Goal: Find contact information: Find contact information

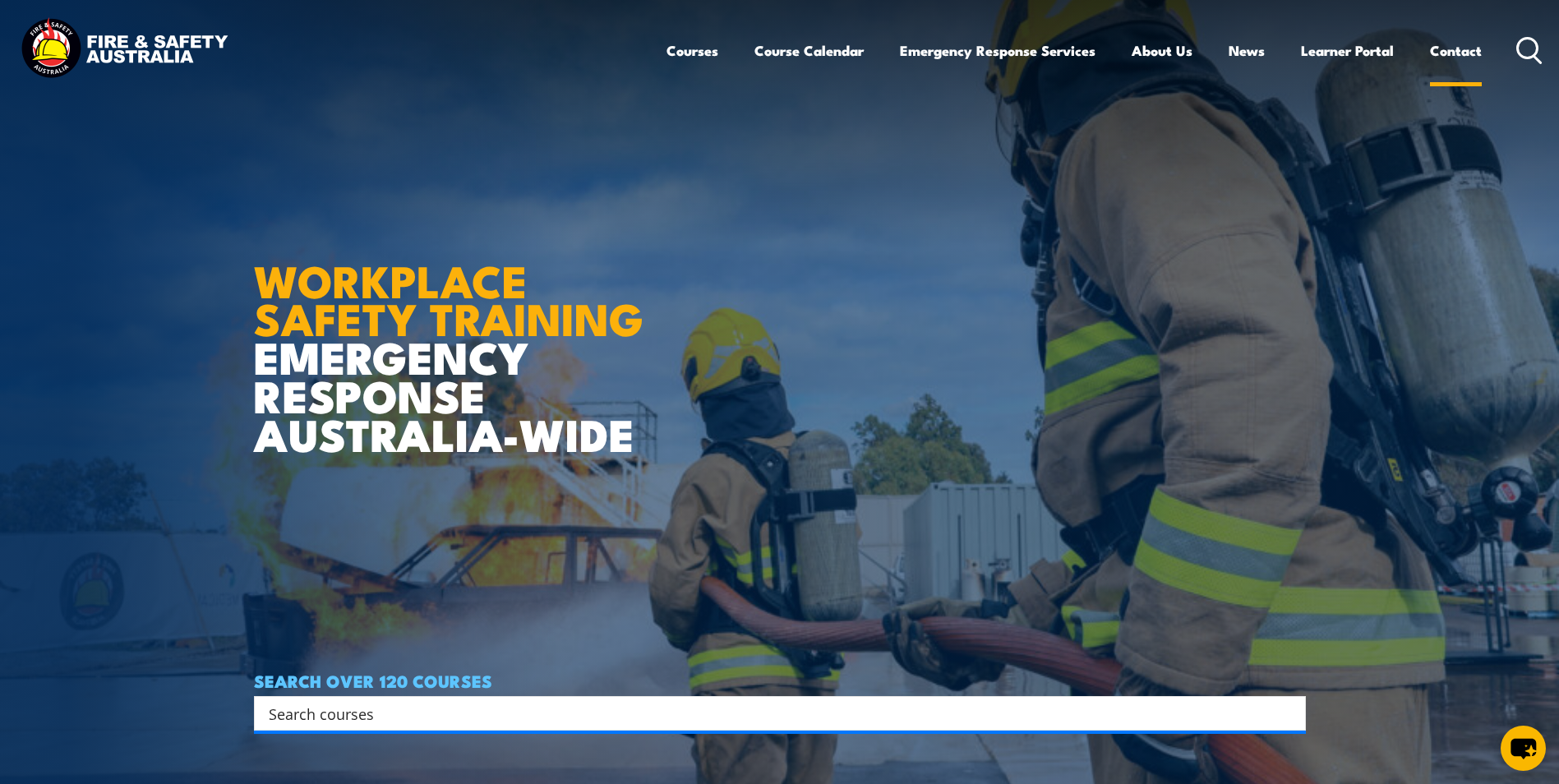
click at [1450, 51] on link "Contact" at bounding box center [1455, 50] width 52 height 43
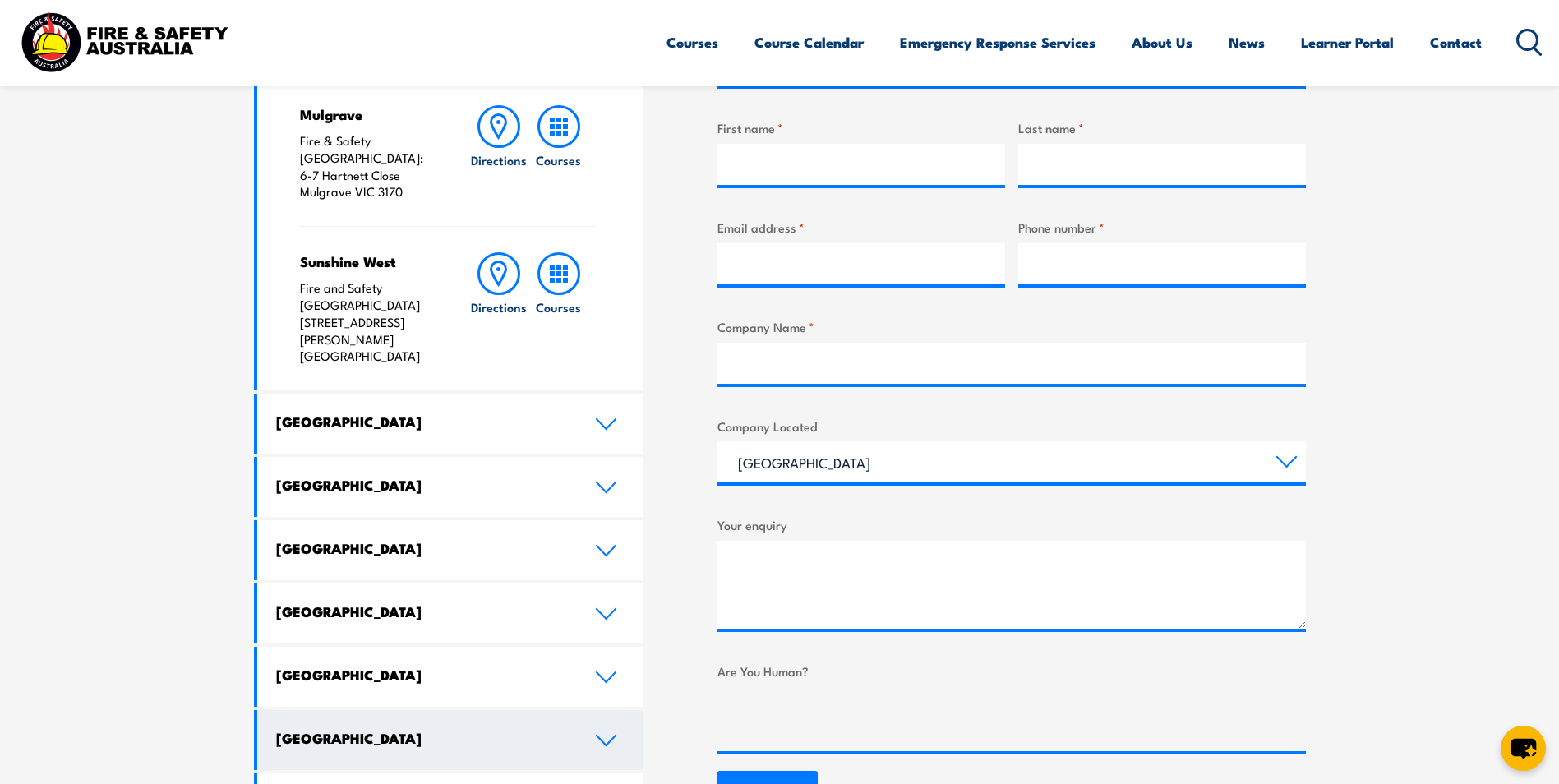
scroll to position [657, 0]
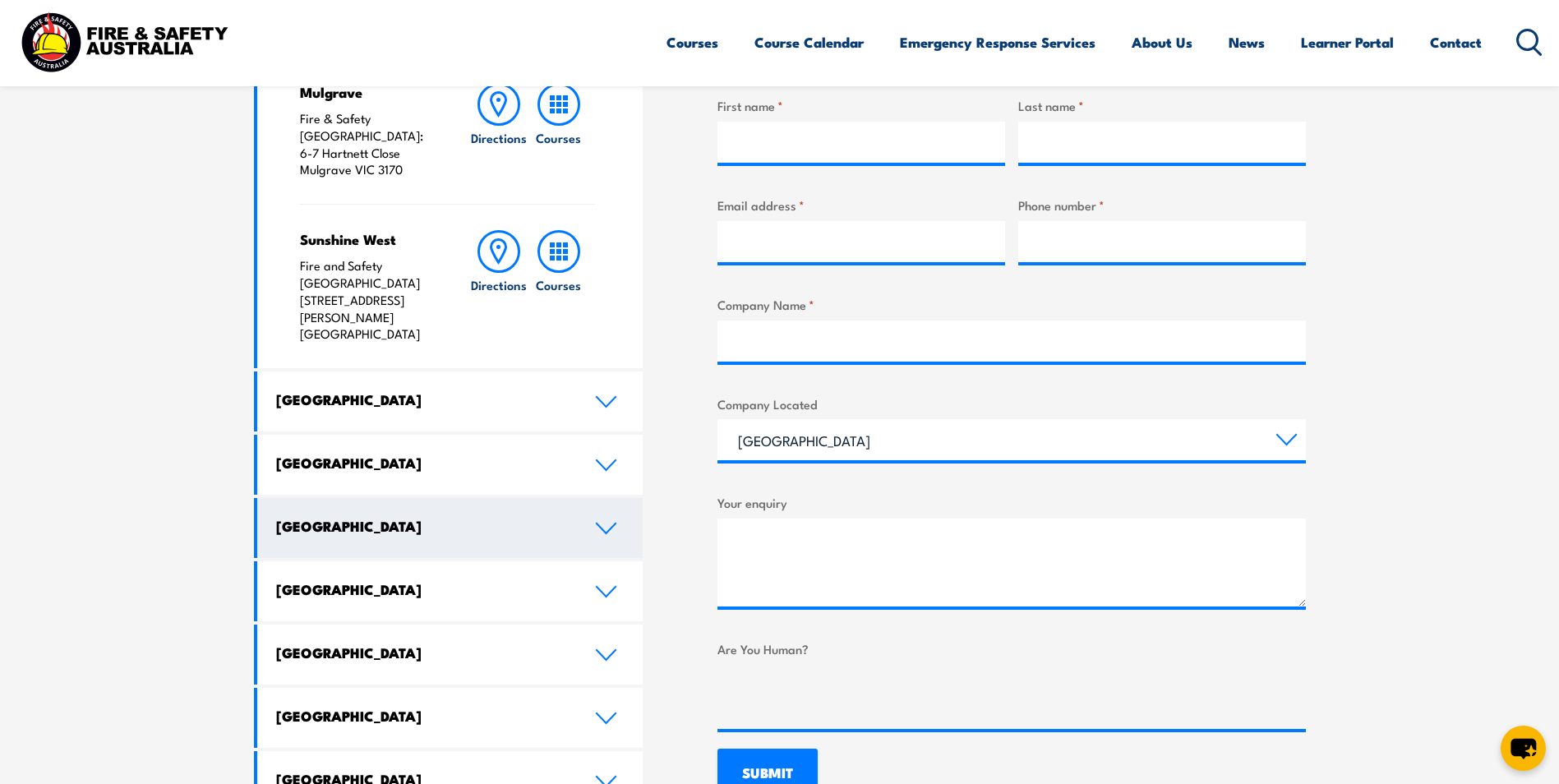
click at [601, 498] on link "[GEOGRAPHIC_DATA]" at bounding box center [451, 528] width 386 height 60
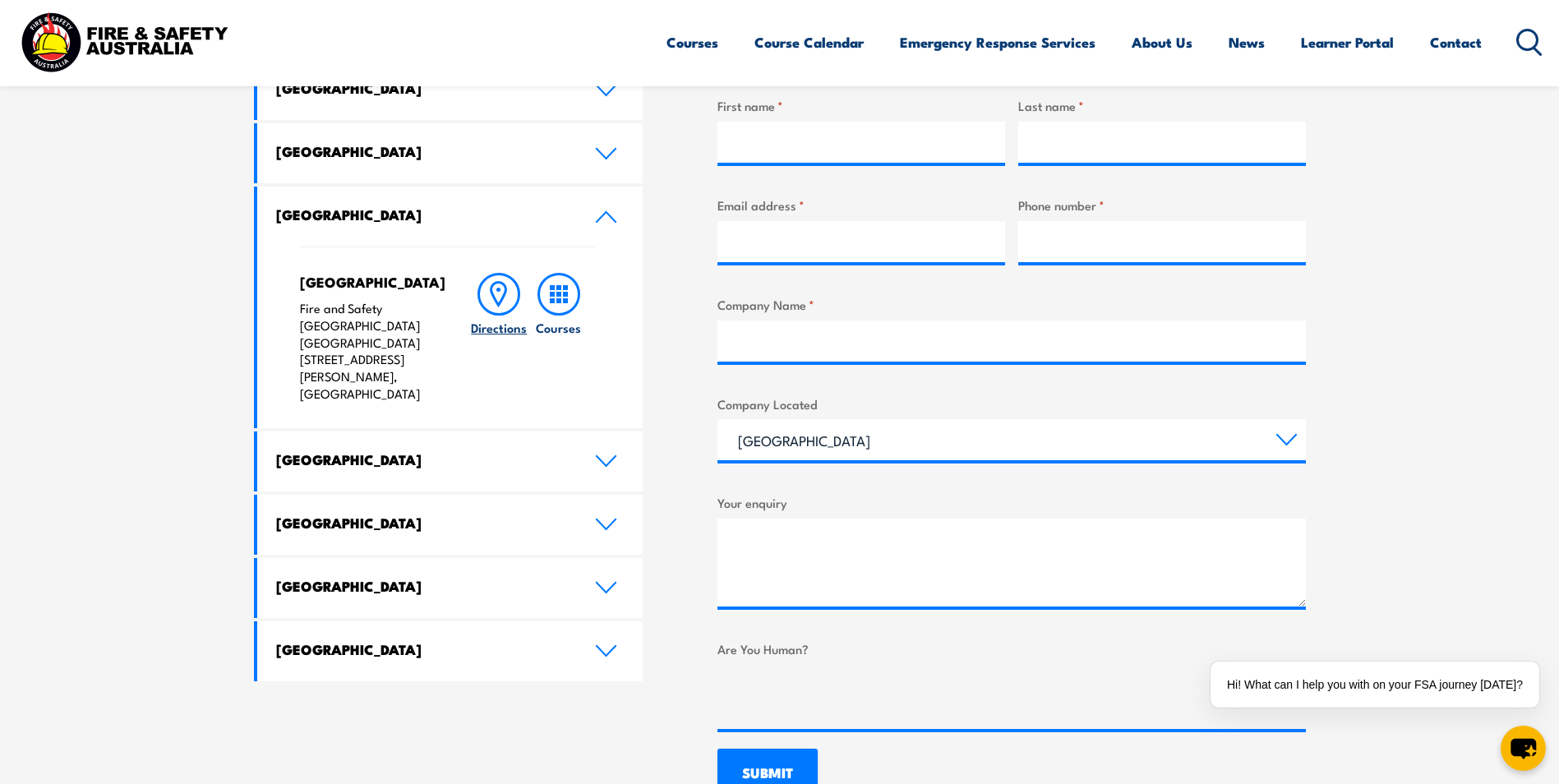
click at [498, 297] on icon at bounding box center [498, 293] width 43 height 43
